Goal: Task Accomplishment & Management: Manage account settings

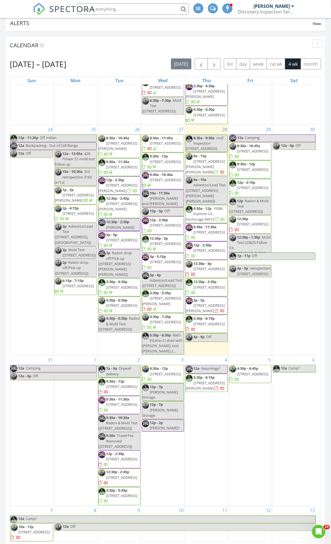
scroll to position [62, 0]
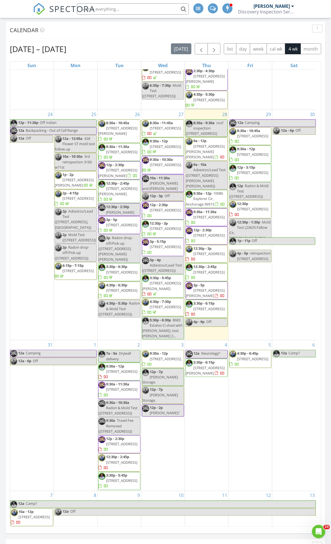
click at [127, 429] on span "Travel Fee Removed ([STREET_ADDRESS])" at bounding box center [115, 426] width 35 height 16
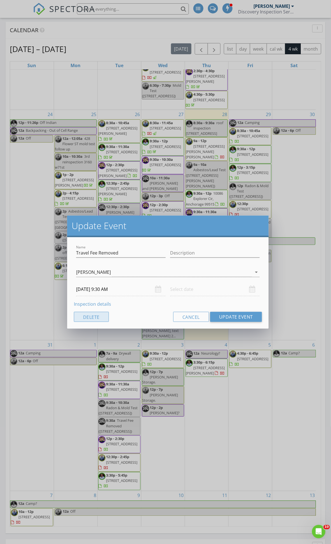
click at [107, 316] on button "Delete" at bounding box center [91, 317] width 35 height 10
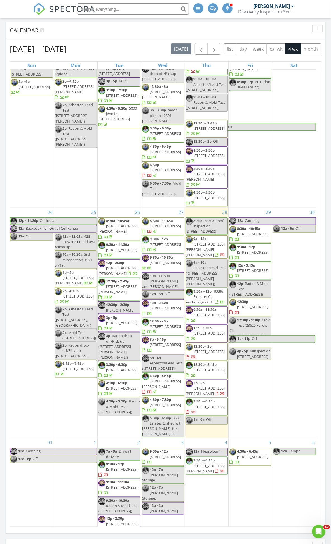
scroll to position [85, 0]
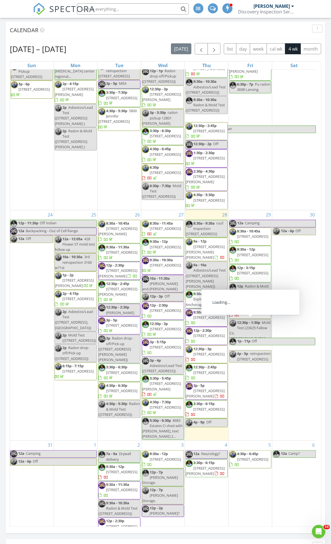
drag, startPoint x: 185, startPoint y: 315, endPoint x: 173, endPoint y: 308, distance: 14.4
click at [173, 291] on span "[PERSON_NAME] and [PERSON_NAME]" at bounding box center [160, 286] width 36 height 10
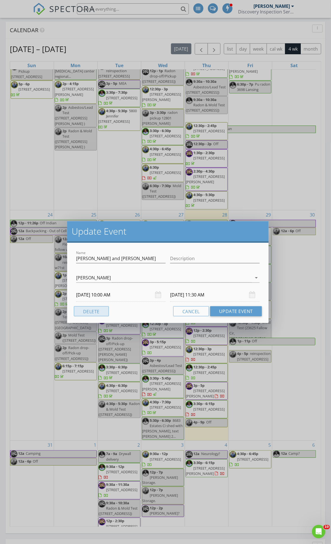
click at [82, 311] on button "Delete" at bounding box center [91, 311] width 35 height 10
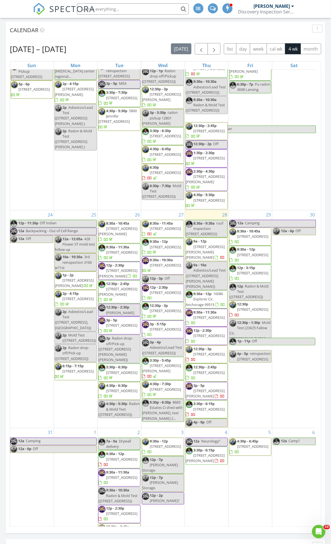
scroll to position [0, 0]
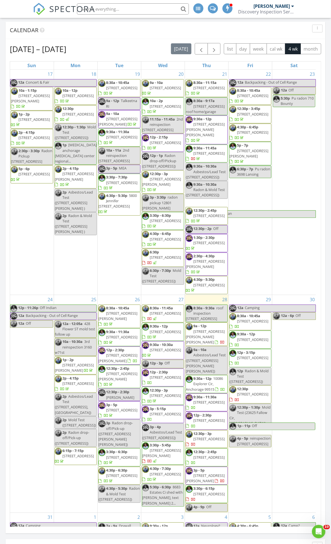
click at [168, 440] on span "Asbestos/Lead Test ([STREET_ADDRESS])" at bounding box center [162, 434] width 40 height 10
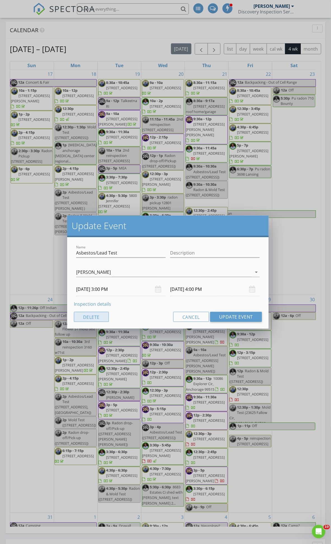
click at [82, 313] on button "Delete" at bounding box center [91, 317] width 35 height 10
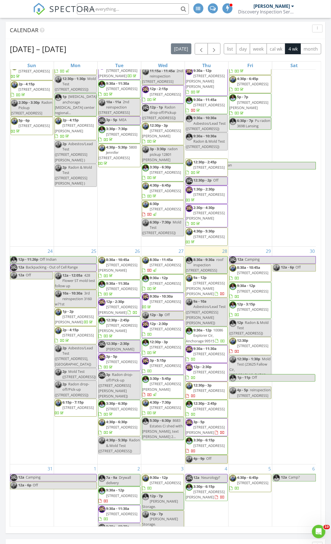
scroll to position [62, 0]
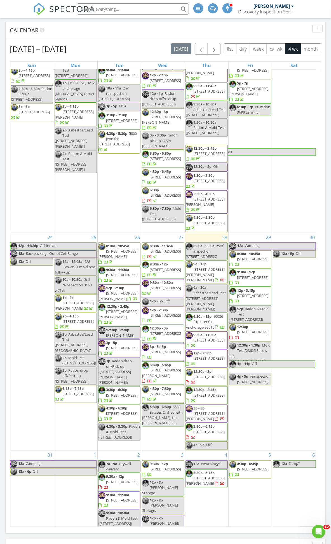
click at [169, 318] on span "[STREET_ADDRESS]" at bounding box center [165, 315] width 31 height 5
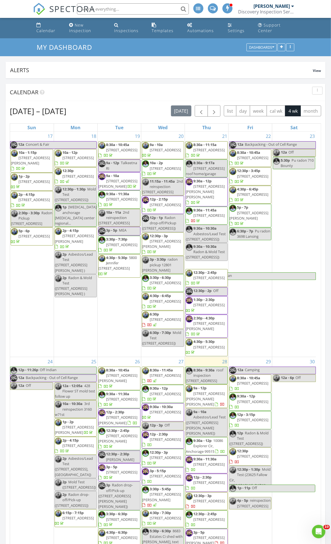
click at [141, 11] on input "text" at bounding box center [133, 8] width 112 height 11
click at [141, 9] on input "text" at bounding box center [133, 8] width 112 height 11
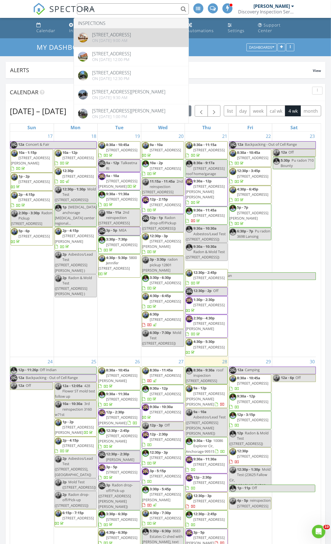
type input "500 m"
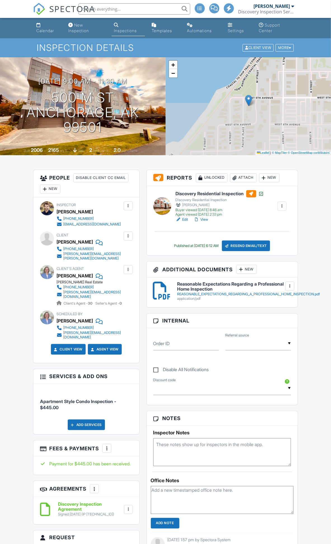
click at [201, 221] on link "View" at bounding box center [201, 220] width 15 height 6
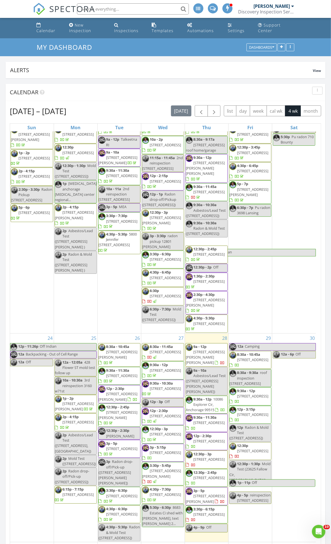
scroll to position [31, 0]
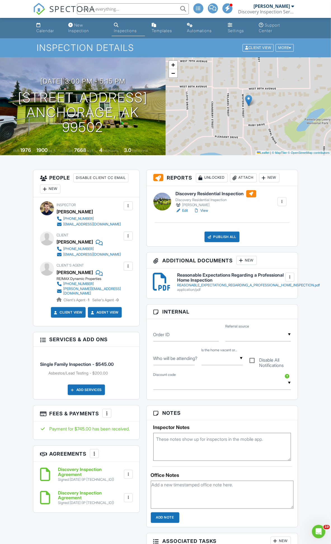
click at [187, 208] on link "Edit" at bounding box center [182, 211] width 13 height 6
